Goal: Task Accomplishment & Management: Use online tool/utility

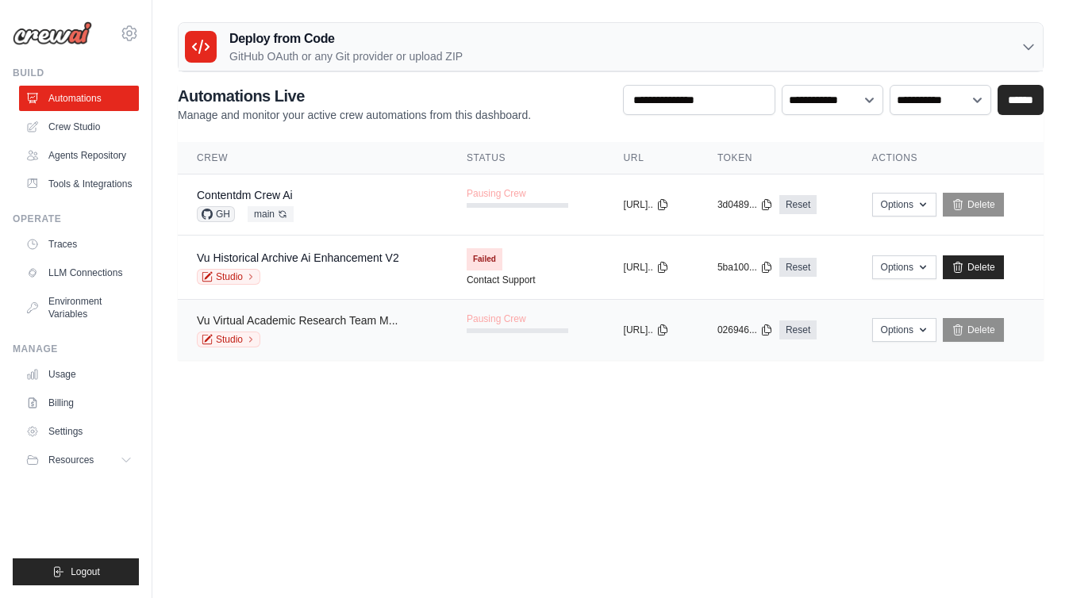
click at [340, 322] on link "Vu Virtual Academic Research Team M..." at bounding box center [297, 320] width 201 height 13
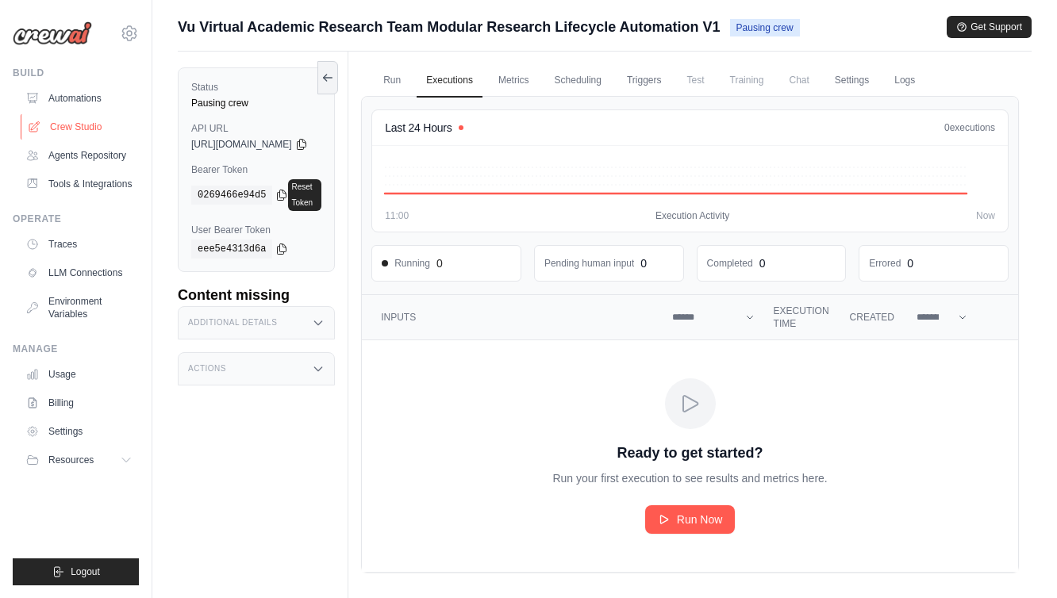
click at [76, 126] on link "Crew Studio" at bounding box center [81, 126] width 120 height 25
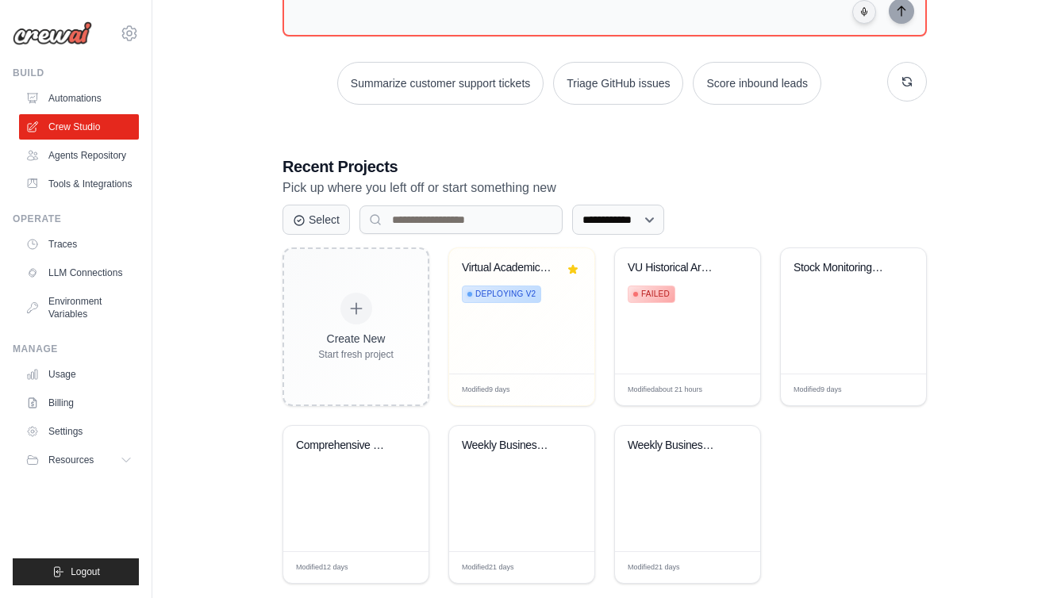
scroll to position [191, 0]
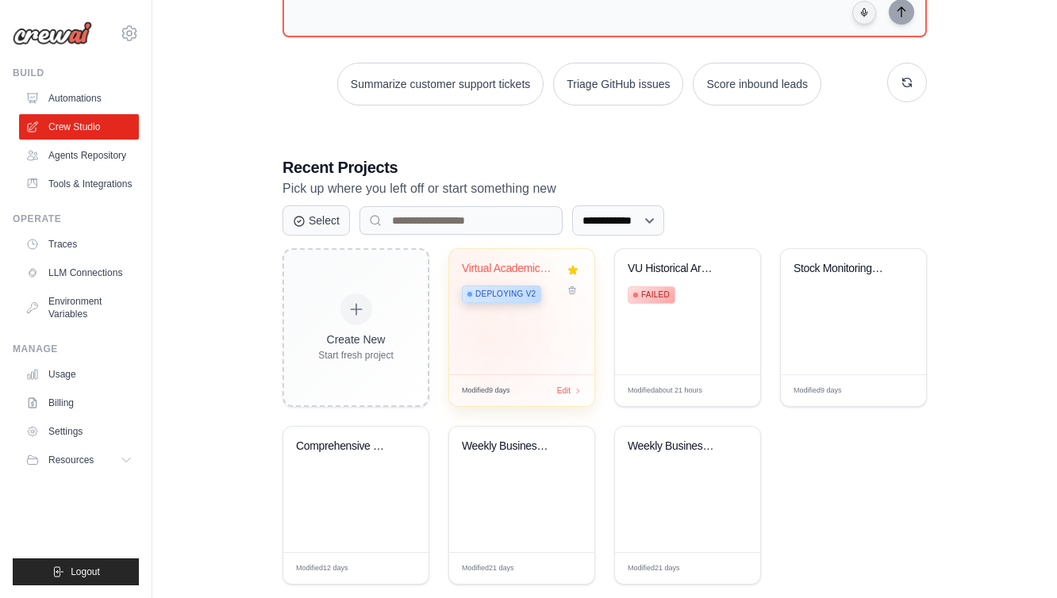
click at [493, 344] on div "Virtual Academic Research Team - Mo... Deploying v2" at bounding box center [521, 311] width 145 height 125
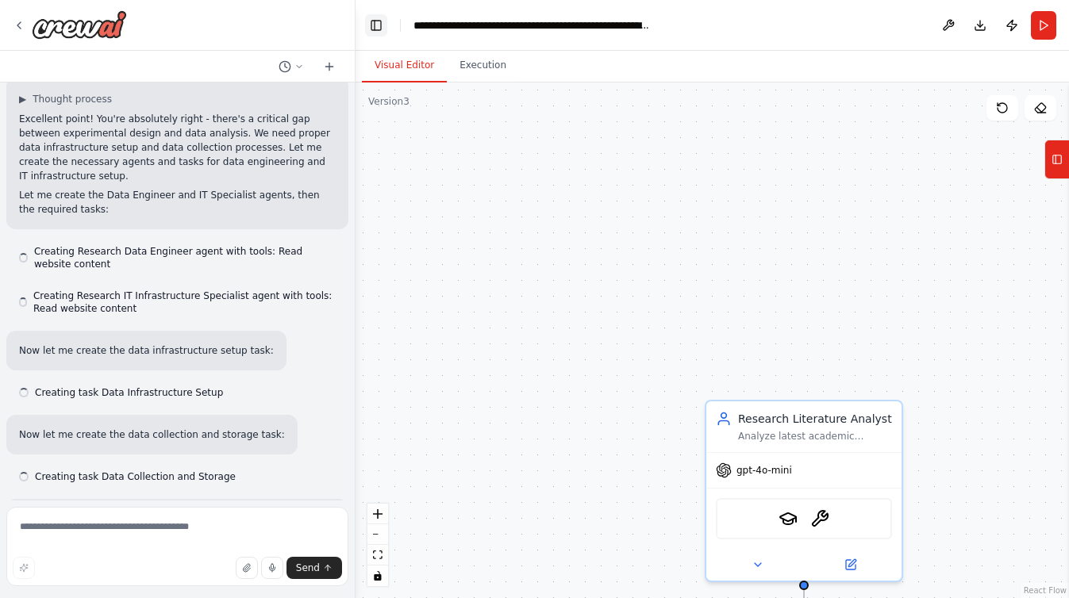
click at [377, 24] on button "Toggle Left Sidebar" at bounding box center [376, 25] width 22 height 22
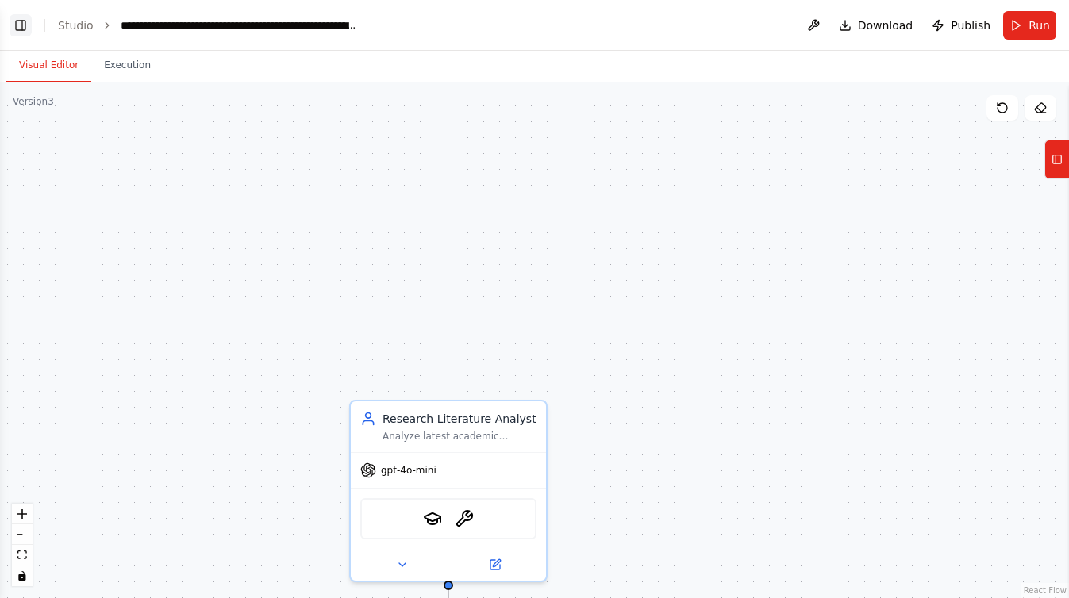
scroll to position [16641, 0]
